Goal: Information Seeking & Learning: Learn about a topic

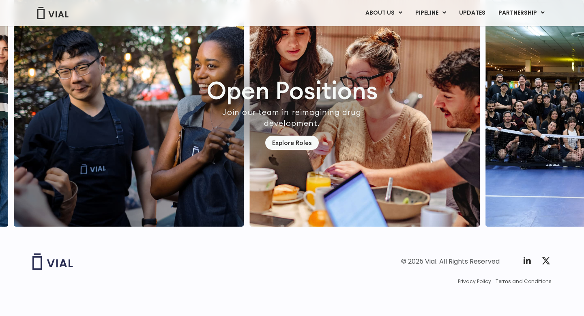
scroll to position [2313, 0]
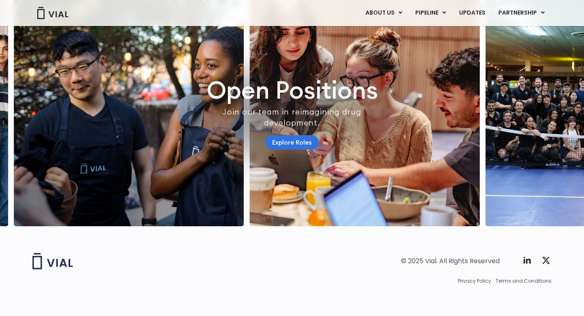
click at [288, 149] on link "Explore Roles" at bounding box center [292, 142] width 54 height 14
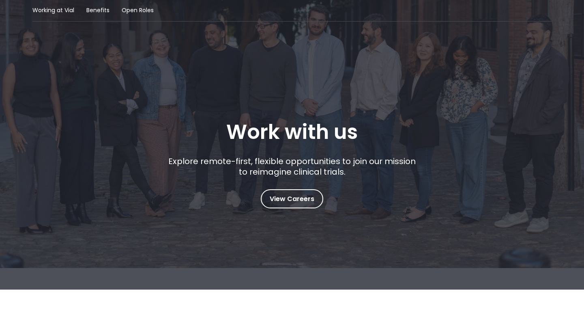
scroll to position [52, 0]
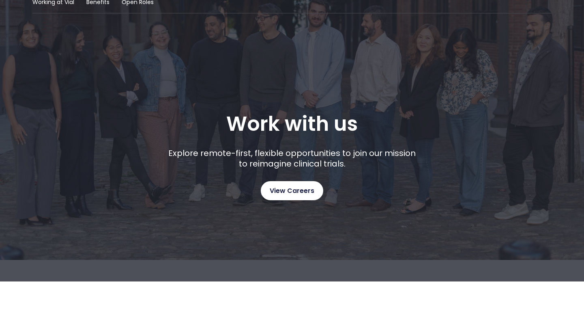
click at [300, 191] on span "View Careers" at bounding box center [292, 190] width 45 height 11
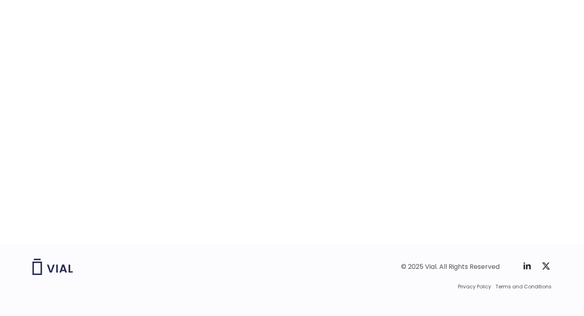
scroll to position [1275, 0]
